Goal: Check status: Check status

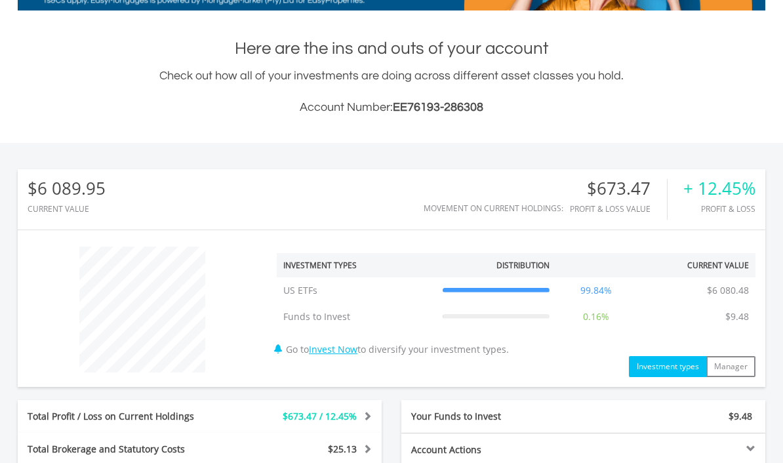
scroll to position [264, 0]
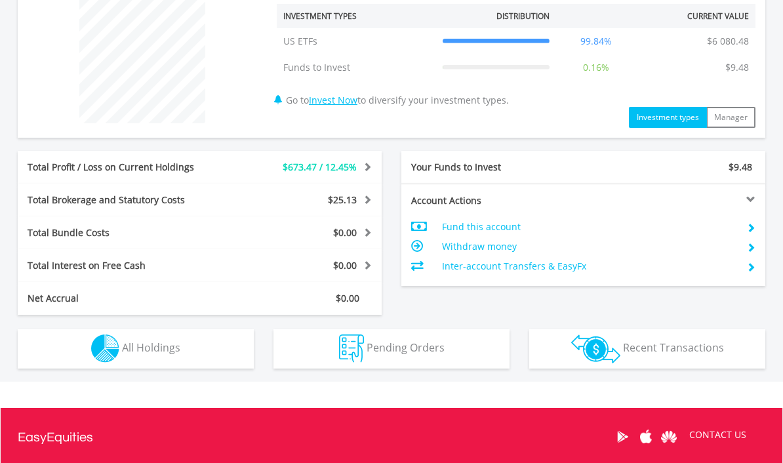
click at [158, 358] on button "Holdings All Holdings" at bounding box center [136, 349] width 236 height 39
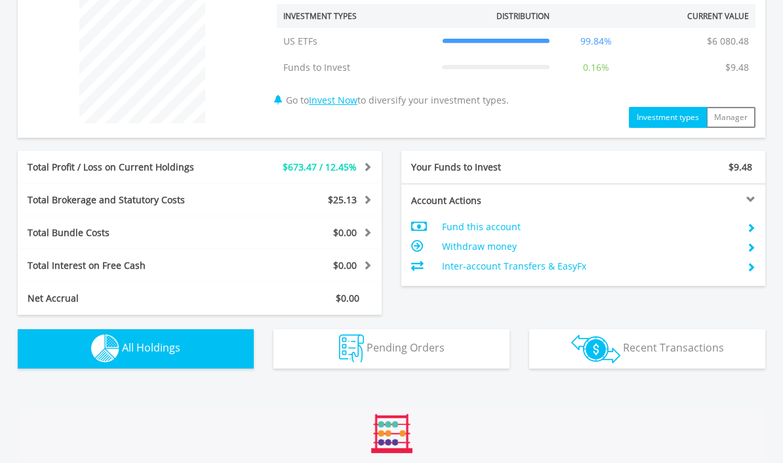
scroll to position [777, 0]
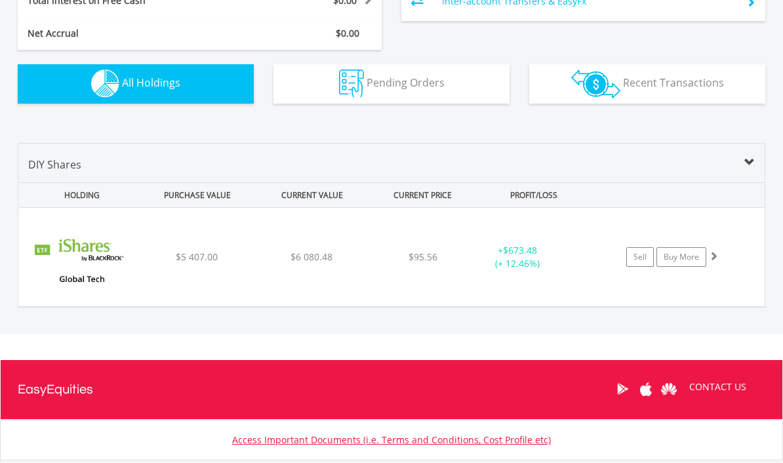
click at [240, 239] on div "﻿ Ishares Global Tech ETF $5 407.00 $6 080.48 $95.56 + $673.48 (+ 12.46%) Sell …" at bounding box center [391, 257] width 746 height 98
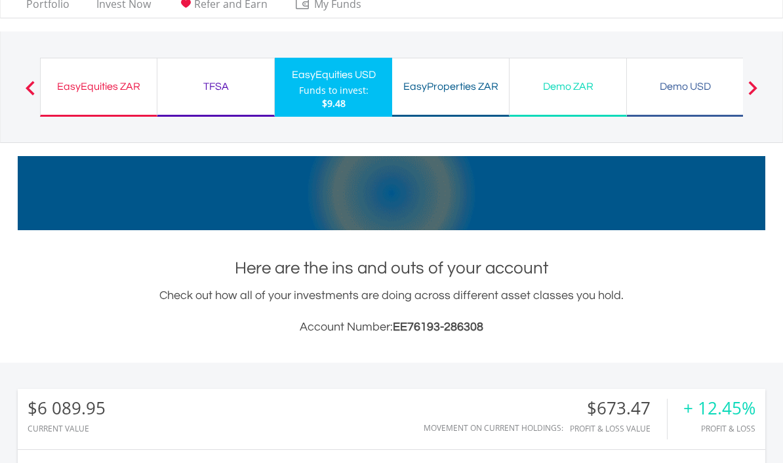
scroll to position [0, 0]
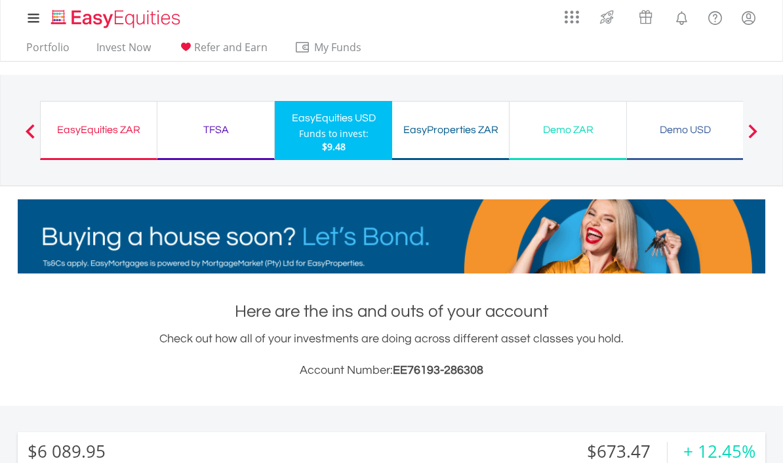
click at [110, 129] on div "EasyEquities ZAR" at bounding box center [99, 130] width 100 height 18
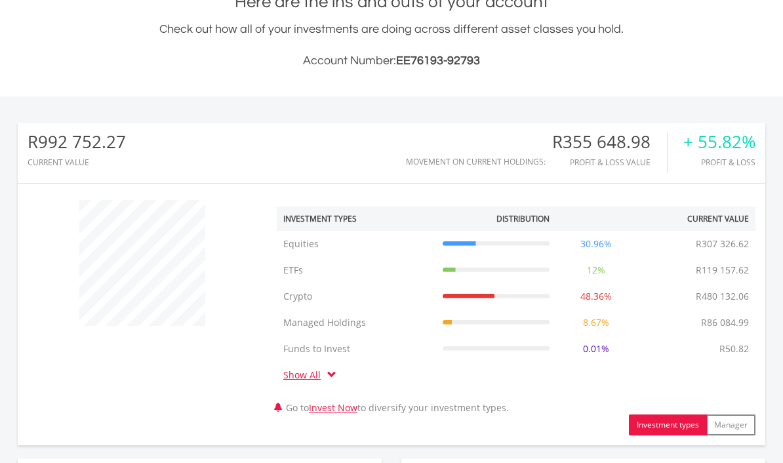
scroll to position [313, 0]
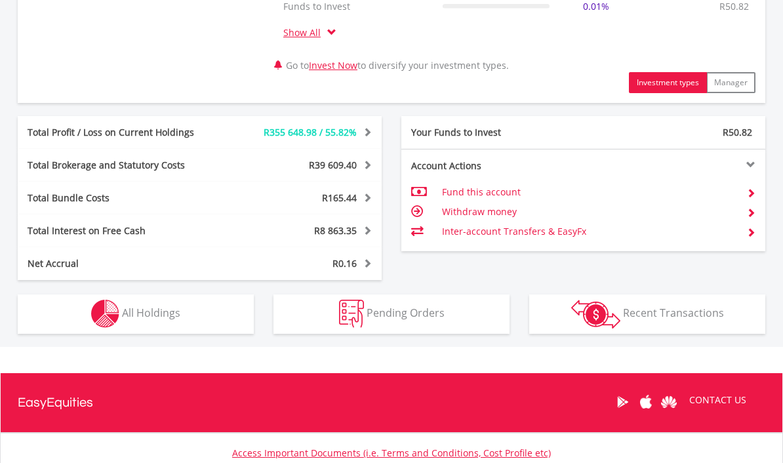
click at [160, 317] on span "All Holdings" at bounding box center [151, 313] width 58 height 14
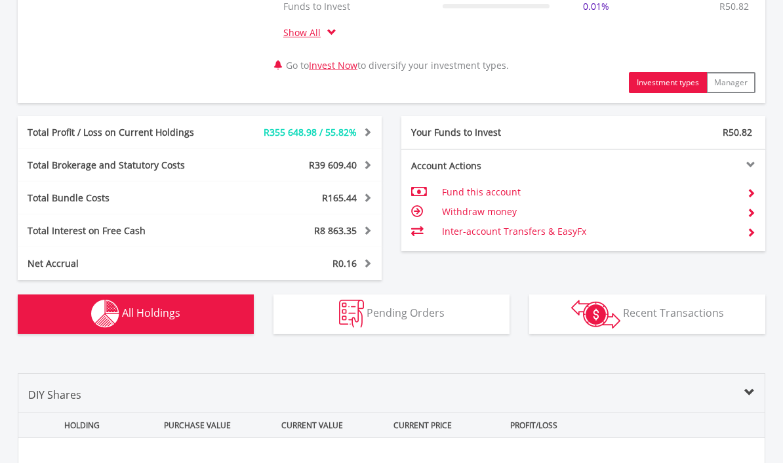
scroll to position [1024, 0]
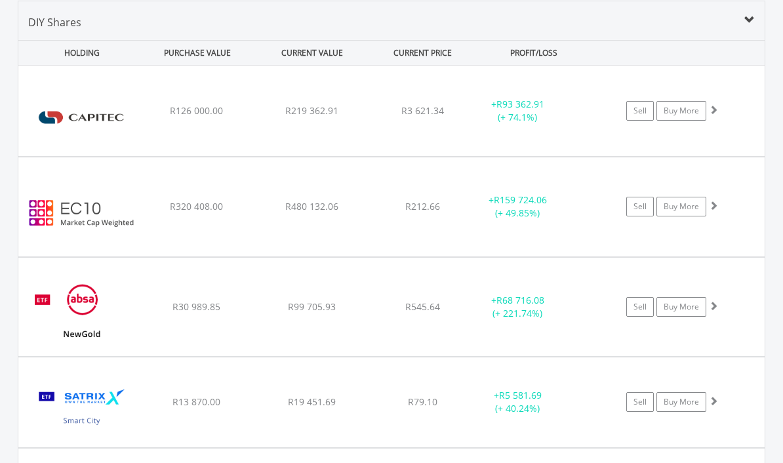
click at [327, 116] on span "R219 362.91" at bounding box center [311, 110] width 53 height 12
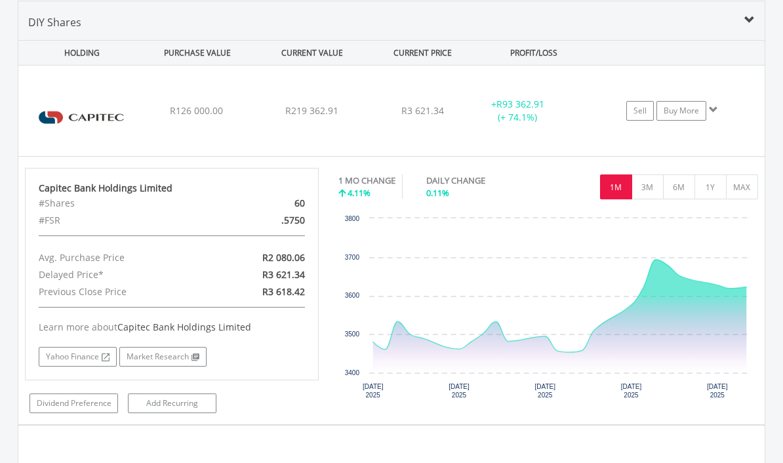
click at [243, 114] on div "R126 000.00" at bounding box center [197, 110] width 112 height 13
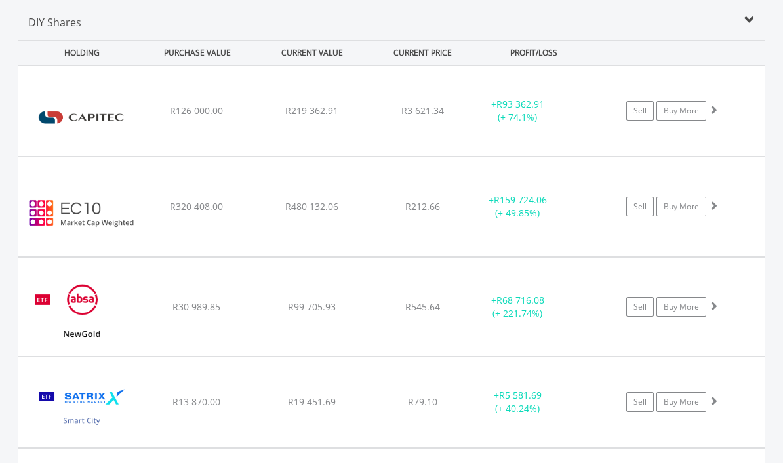
click at [153, 156] on div "﻿ EasyCrypto 10 R320 408.00 R480 132.06 R212.66 + R159 724.06 (+ 49.85%) Sell B…" at bounding box center [391, 111] width 746 height 90
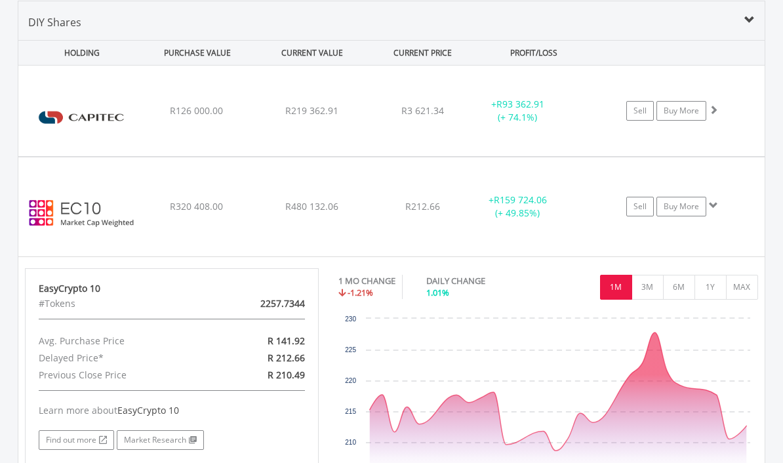
click at [151, 117] on div "R320 408.00" at bounding box center [197, 110] width 112 height 13
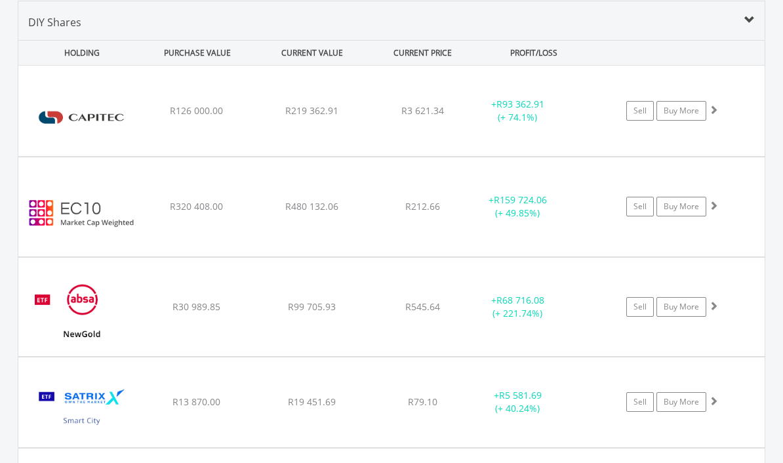
click at [137, 309] on img at bounding box center [81, 313] width 113 height 79
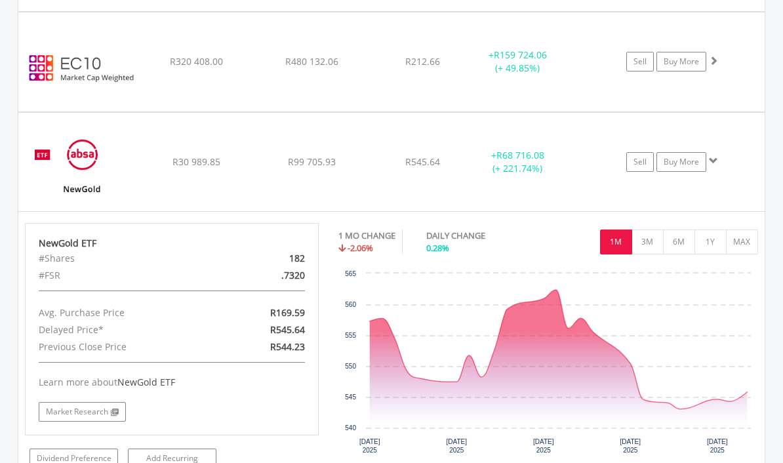
scroll to position [1169, 0]
click at [128, 160] on img at bounding box center [81, 168] width 113 height 79
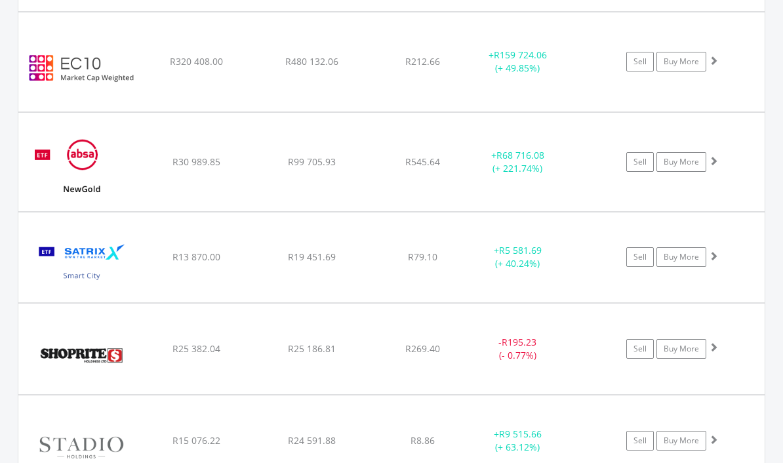
click at [137, 355] on img at bounding box center [81, 355] width 113 height 71
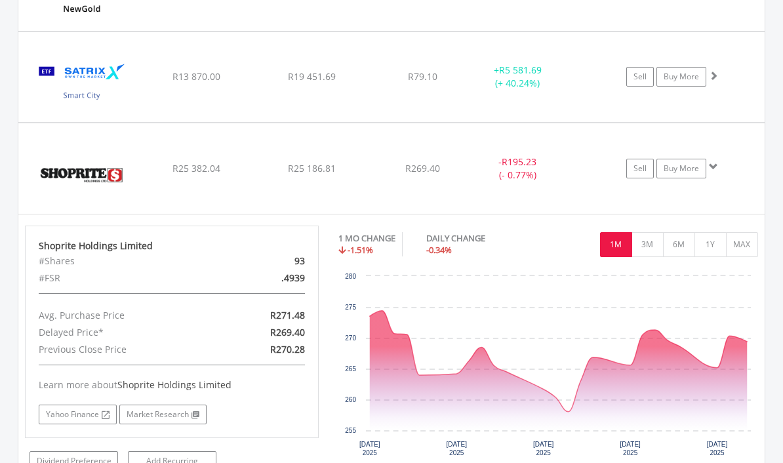
scroll to position [1370, 0]
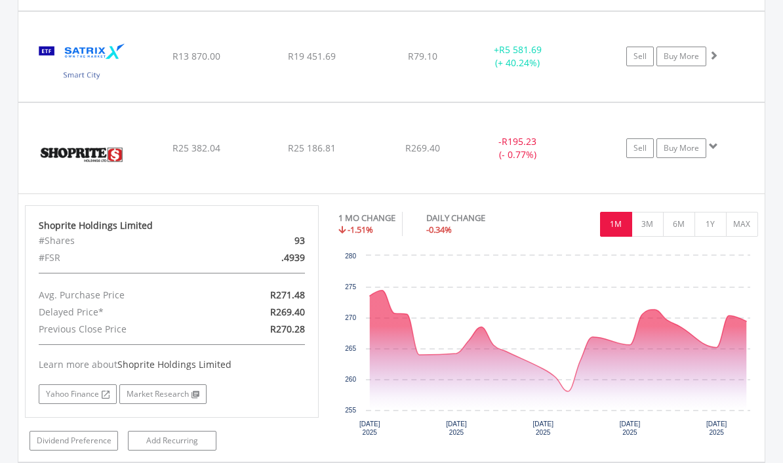
click at [138, 143] on img at bounding box center [81, 154] width 113 height 71
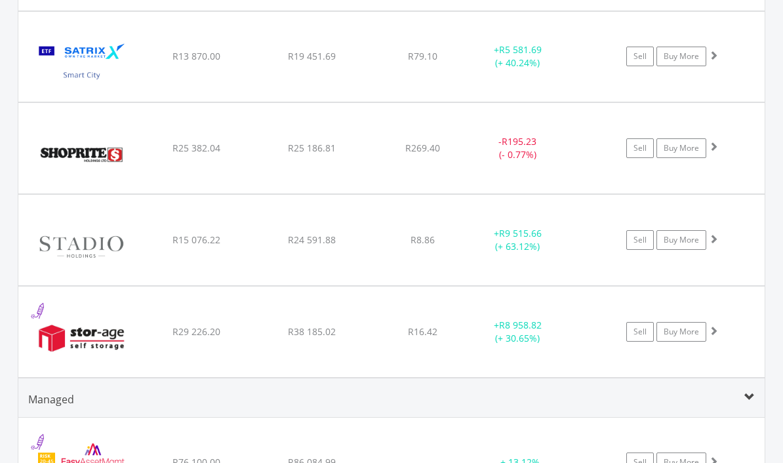
click at [132, 245] on img at bounding box center [81, 246] width 113 height 71
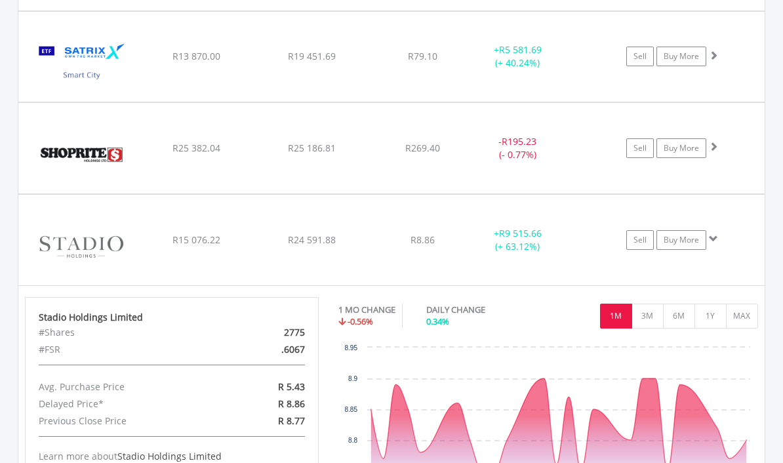
click at [117, 247] on img at bounding box center [81, 246] width 113 height 71
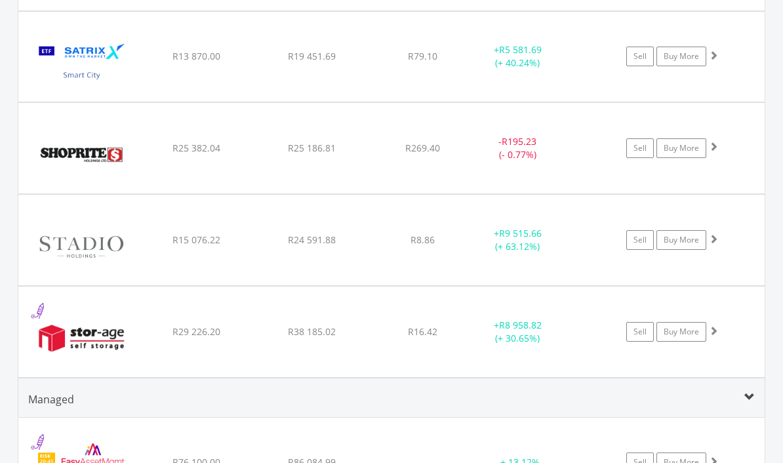
click at [115, 335] on img at bounding box center [81, 338] width 113 height 71
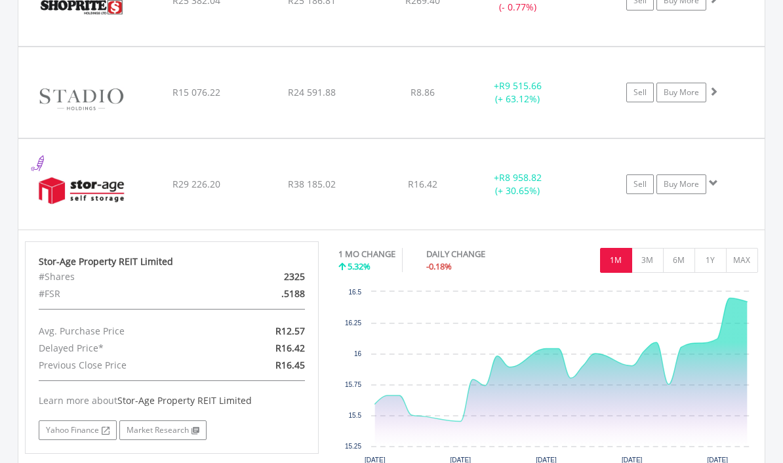
scroll to position [1517, 0]
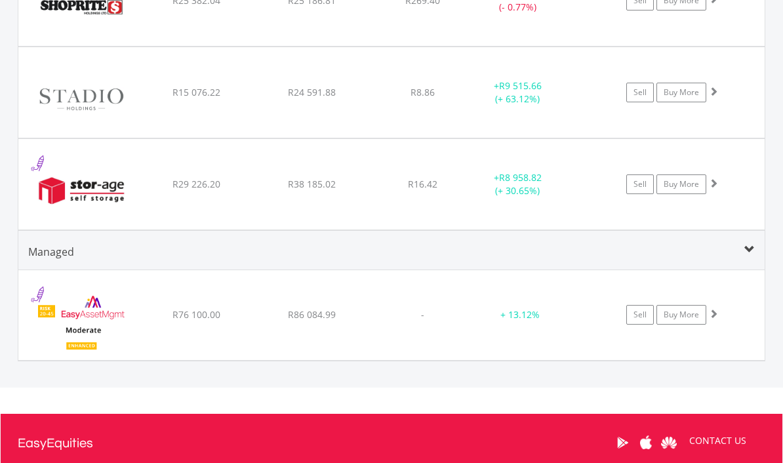
click at [136, 312] on img at bounding box center [81, 322] width 113 height 70
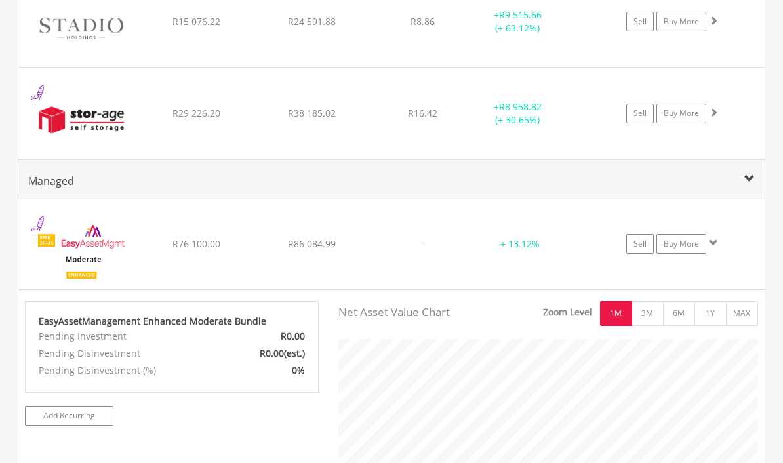
scroll to position [1599, 0]
